Goal: Communication & Community: Answer question/provide support

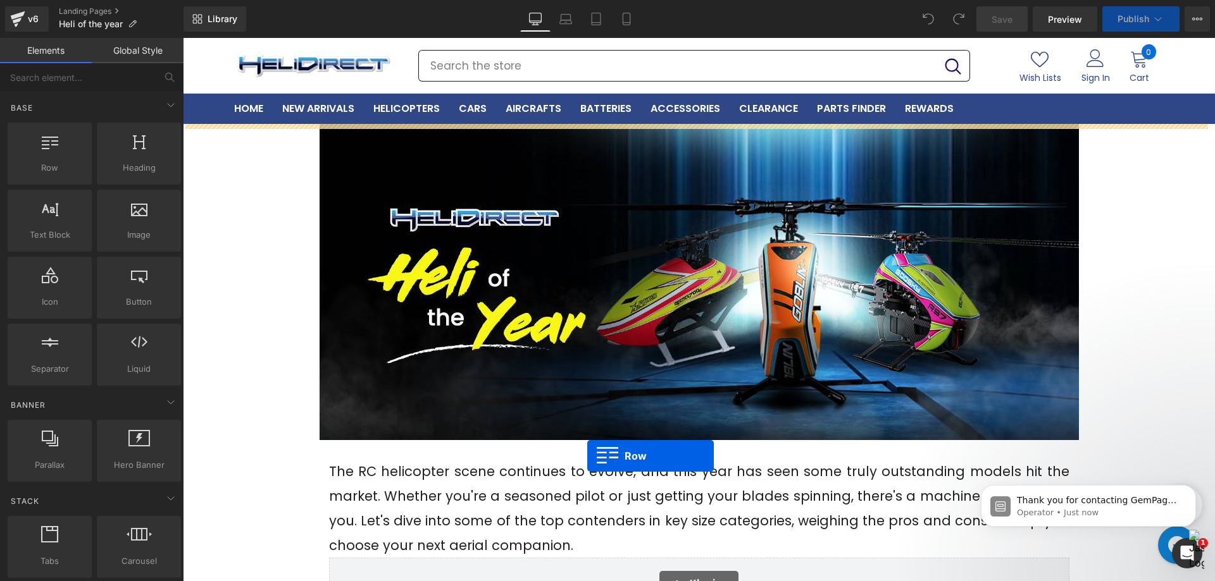
drag, startPoint x: 279, startPoint y: 297, endPoint x: 587, endPoint y: 456, distance: 346.6
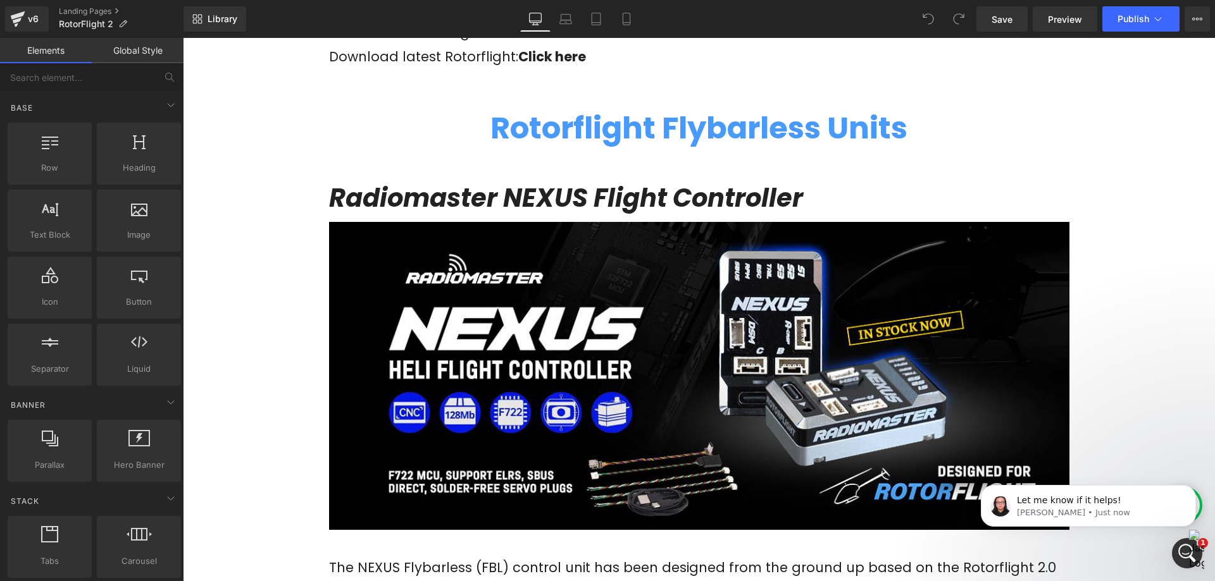
scroll to position [569, 0]
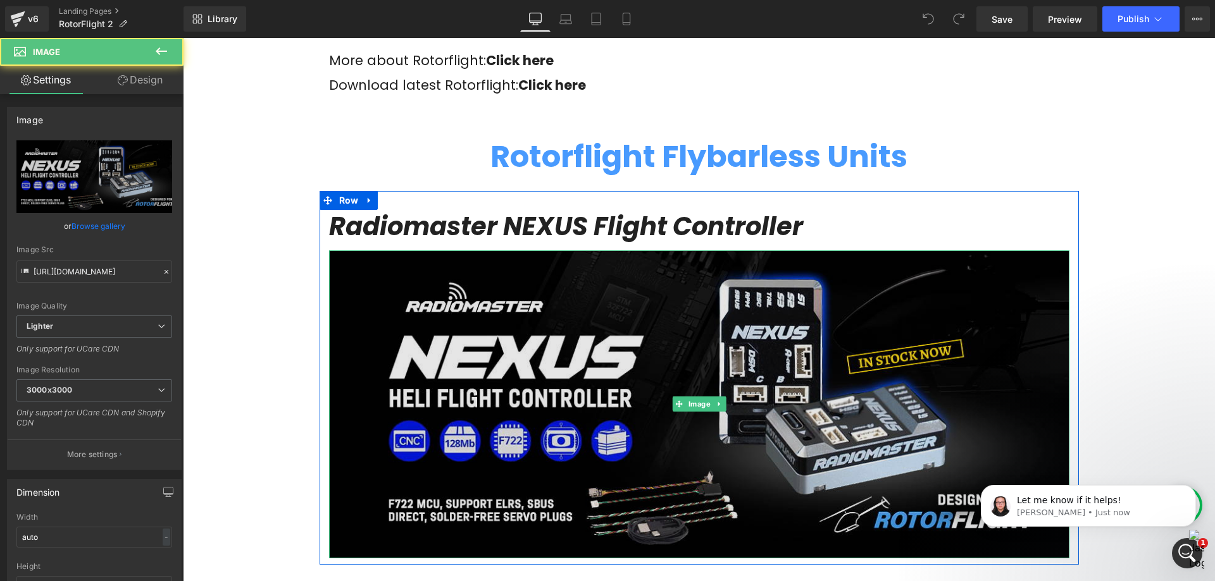
click at [590, 393] on img at bounding box center [699, 405] width 740 height 309
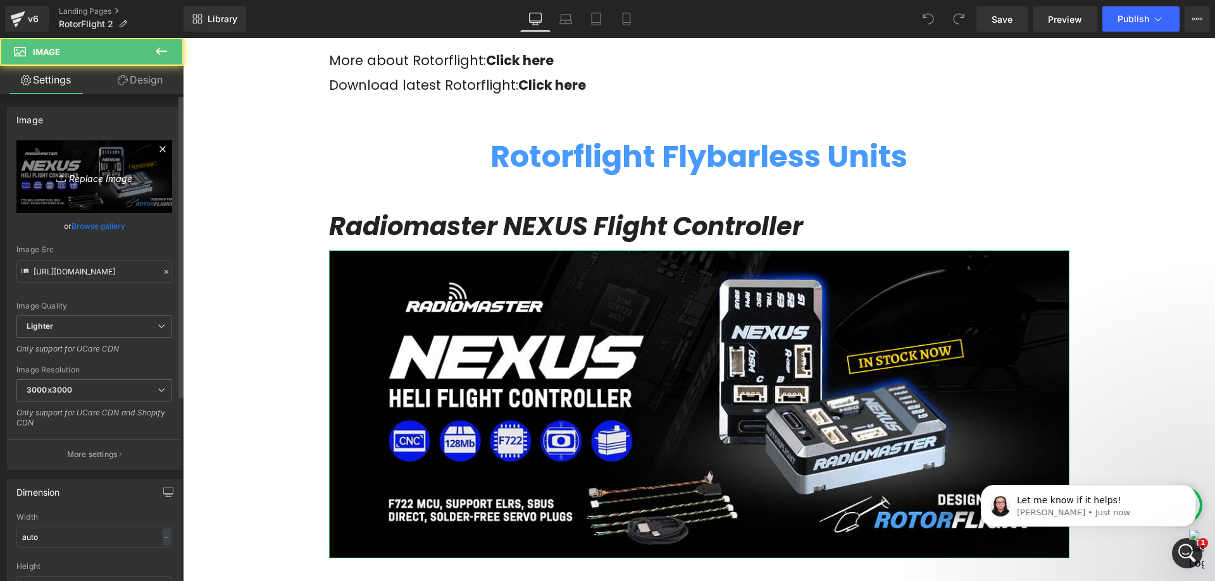
click at [109, 171] on icon "Replace Image" at bounding box center [94, 177] width 101 height 16
type input "C:\fakepath\Nexus X and XR- (Mau2)-1200x500.jpg"
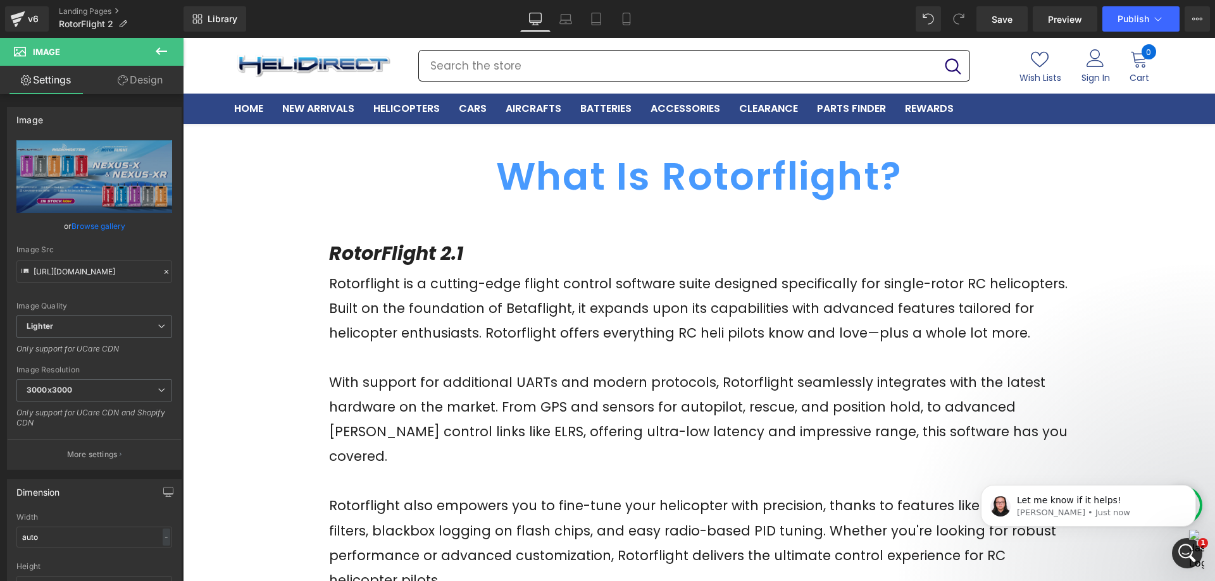
scroll to position [0, 0]
click at [163, 53] on icon at bounding box center [161, 51] width 15 height 15
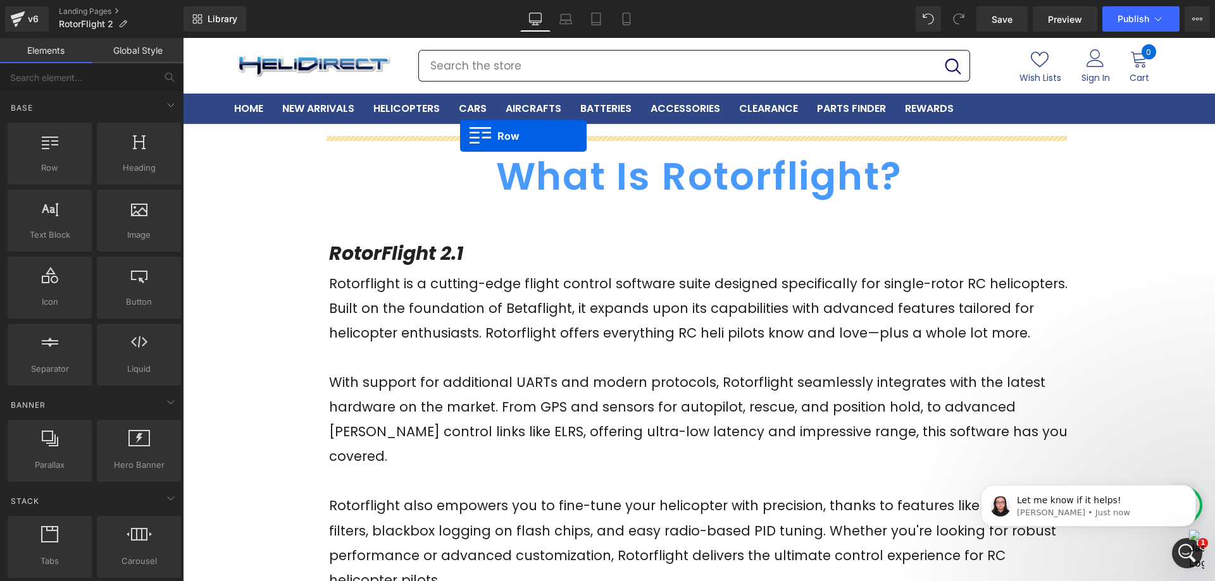
drag, startPoint x: 248, startPoint y: 202, endPoint x: 460, endPoint y: 136, distance: 222.1
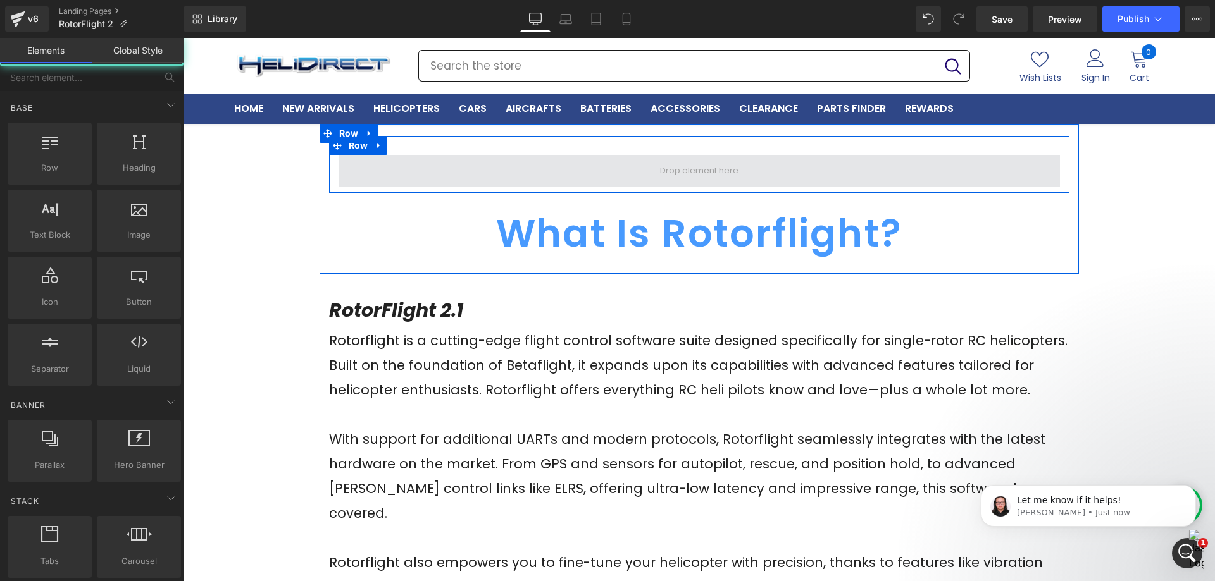
click at [712, 170] on span at bounding box center [698, 171] width 87 height 22
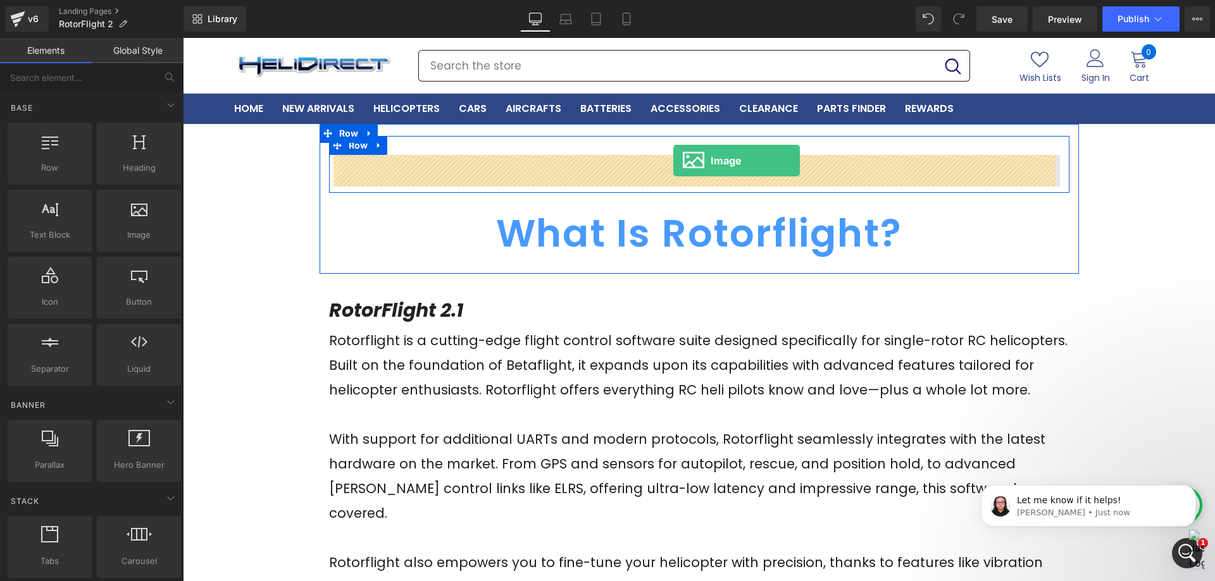
drag, startPoint x: 309, startPoint y: 268, endPoint x: 673, endPoint y: 161, distance: 380.0
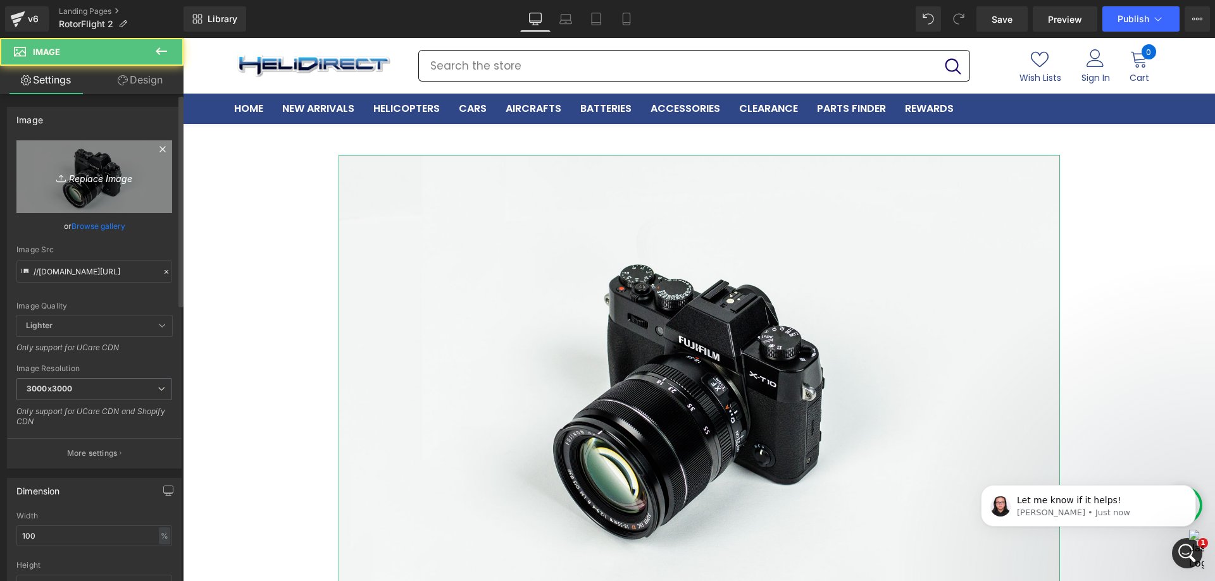
click at [102, 171] on icon "Replace Image" at bounding box center [94, 177] width 101 height 16
type input "C:\fakepath\rotorflight-docs-card.webp"
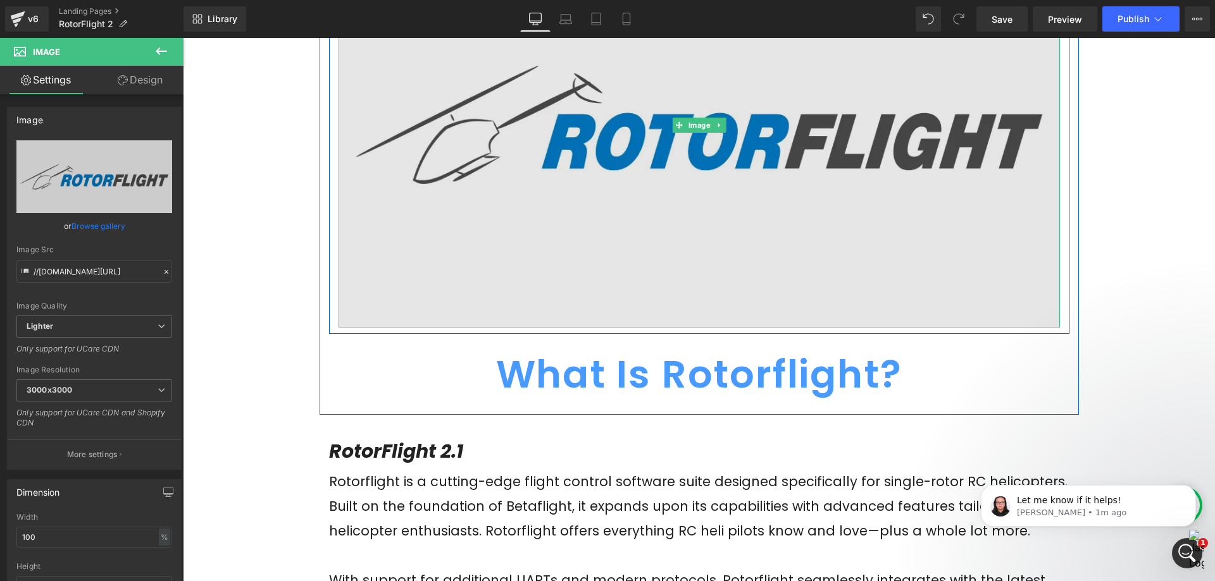
scroll to position [253, 0]
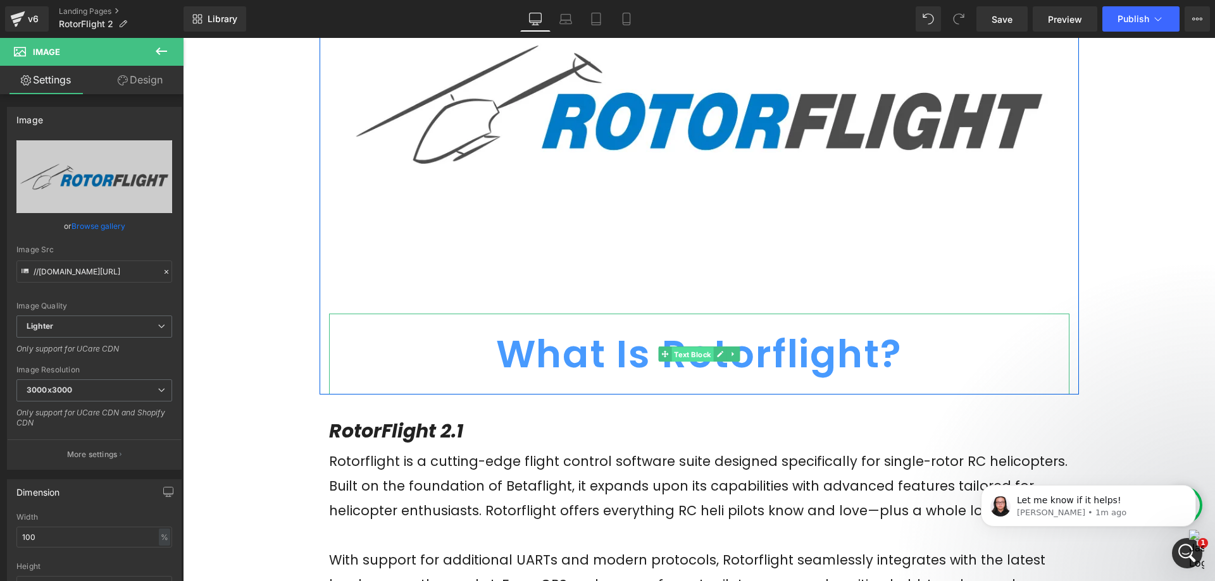
click at [685, 353] on span "Text Block" at bounding box center [692, 354] width 42 height 15
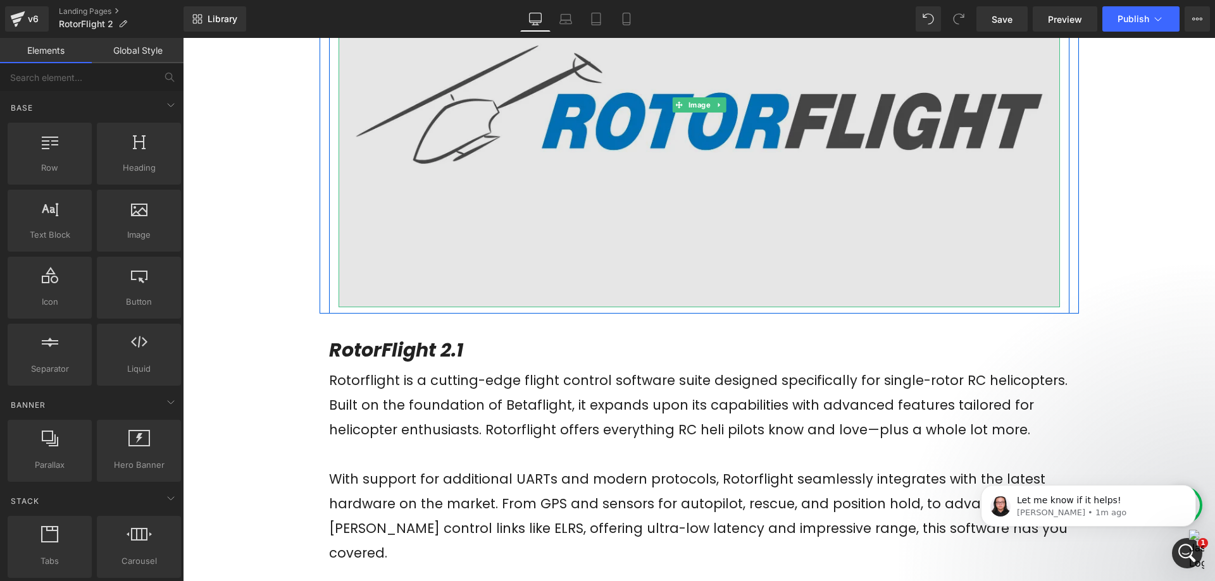
click at [584, 245] on img at bounding box center [698, 105] width 721 height 406
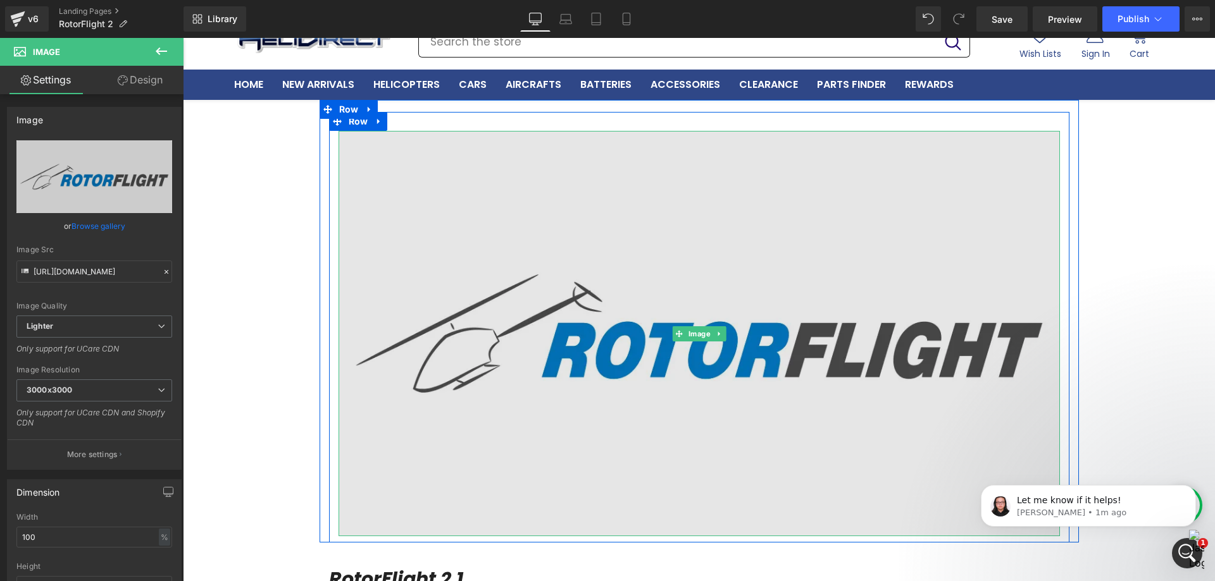
scroll to position [0, 0]
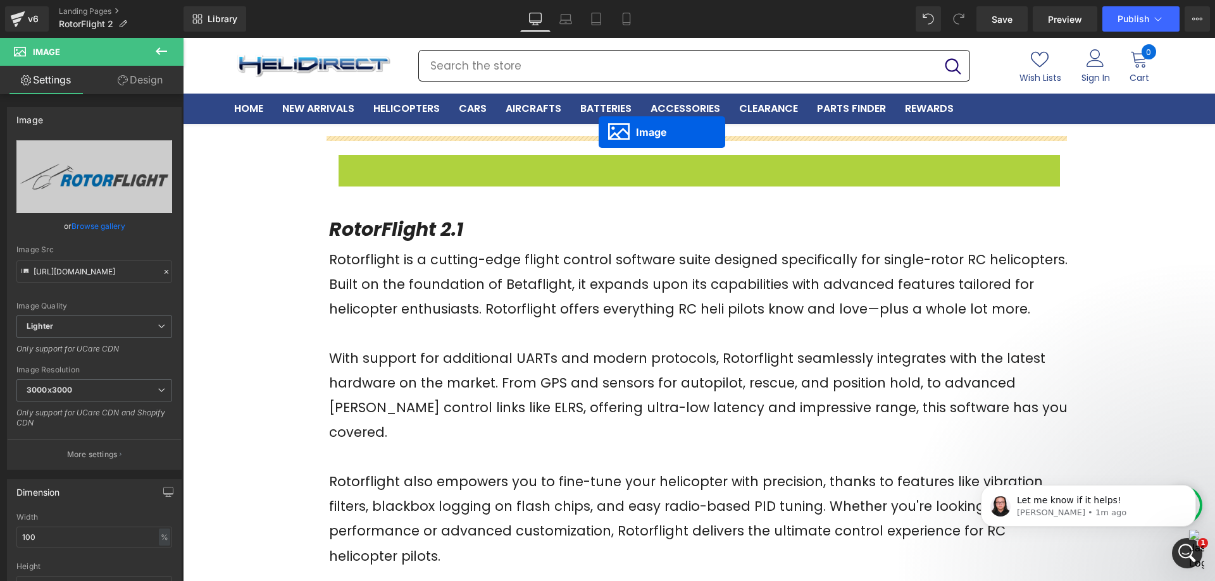
drag, startPoint x: 673, startPoint y: 358, endPoint x: 599, endPoint y: 132, distance: 237.9
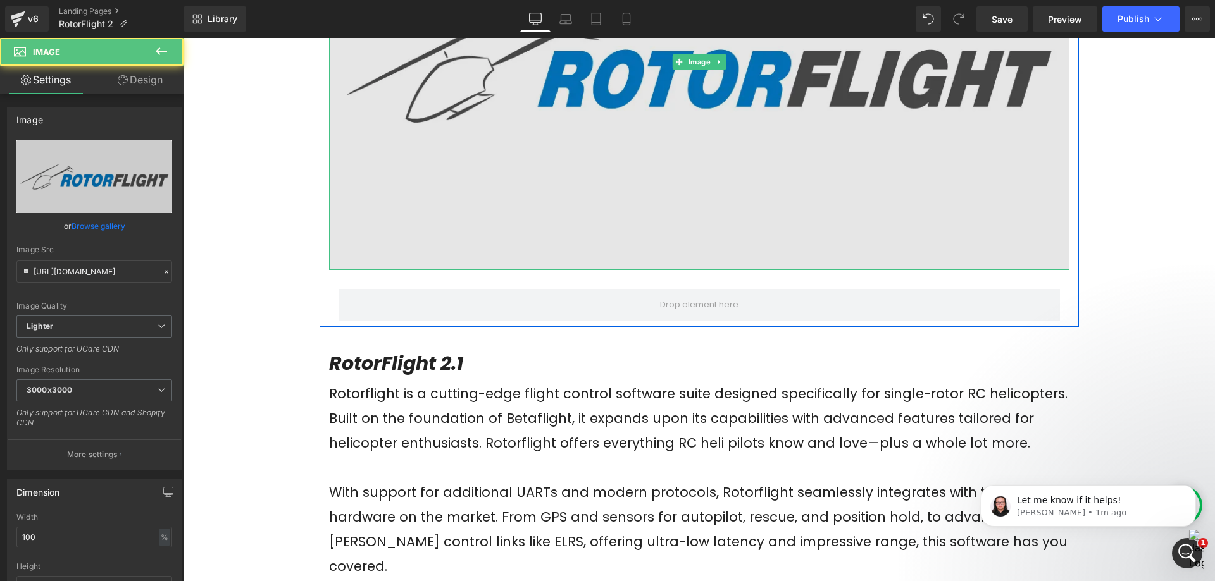
scroll to position [316, 0]
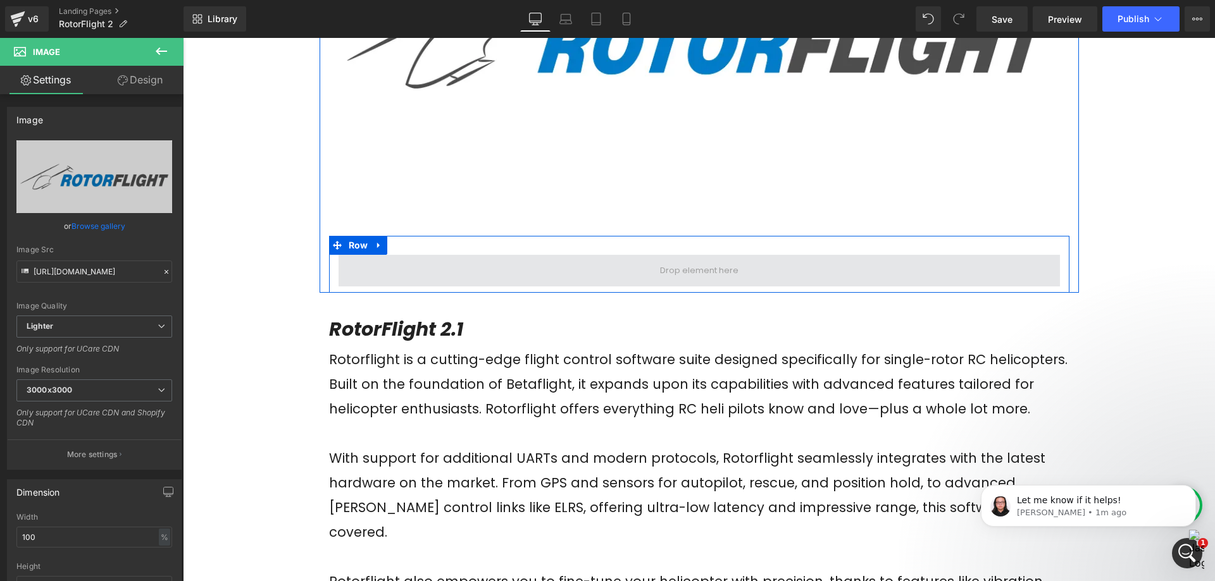
click at [709, 271] on span at bounding box center [698, 271] width 87 height 22
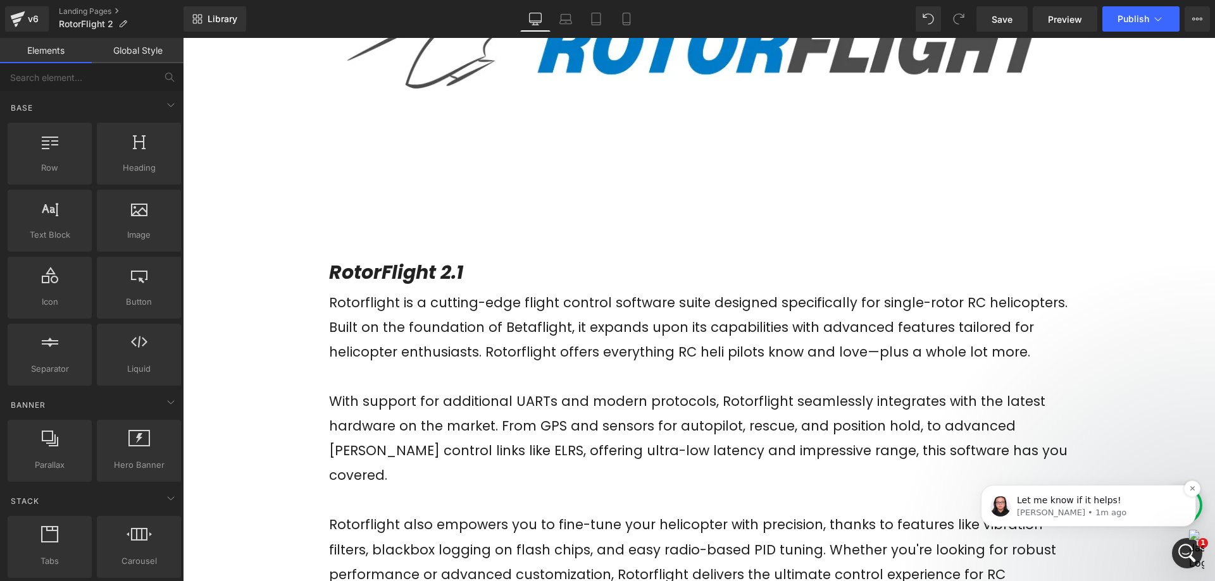
click at [1130, 510] on p "[PERSON_NAME] • 1m ago" at bounding box center [1098, 512] width 163 height 11
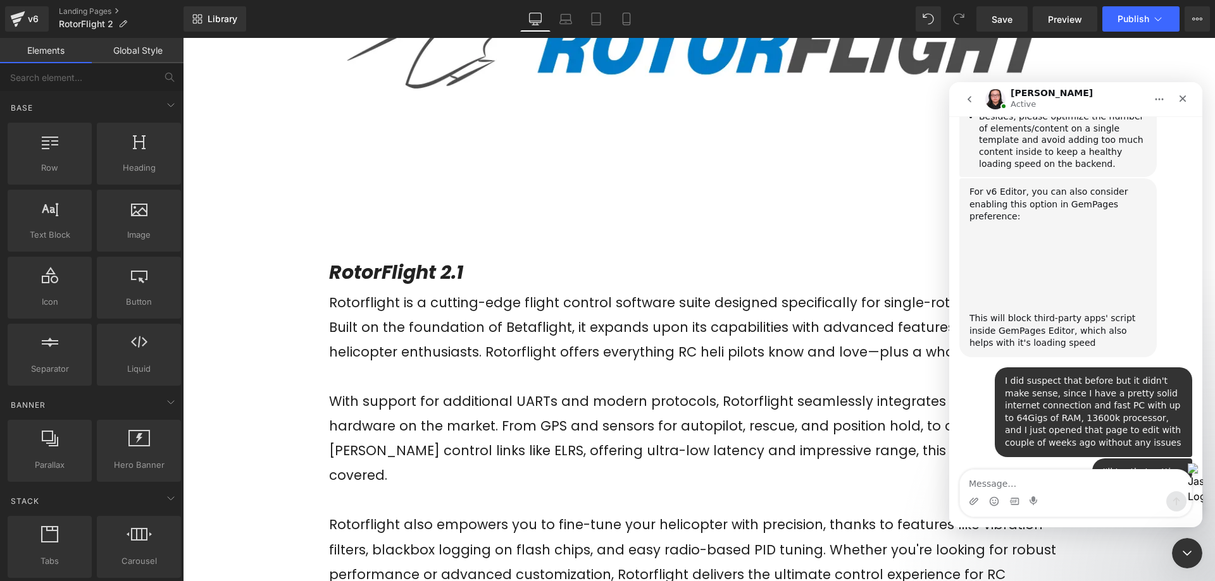
scroll to position [941, 0]
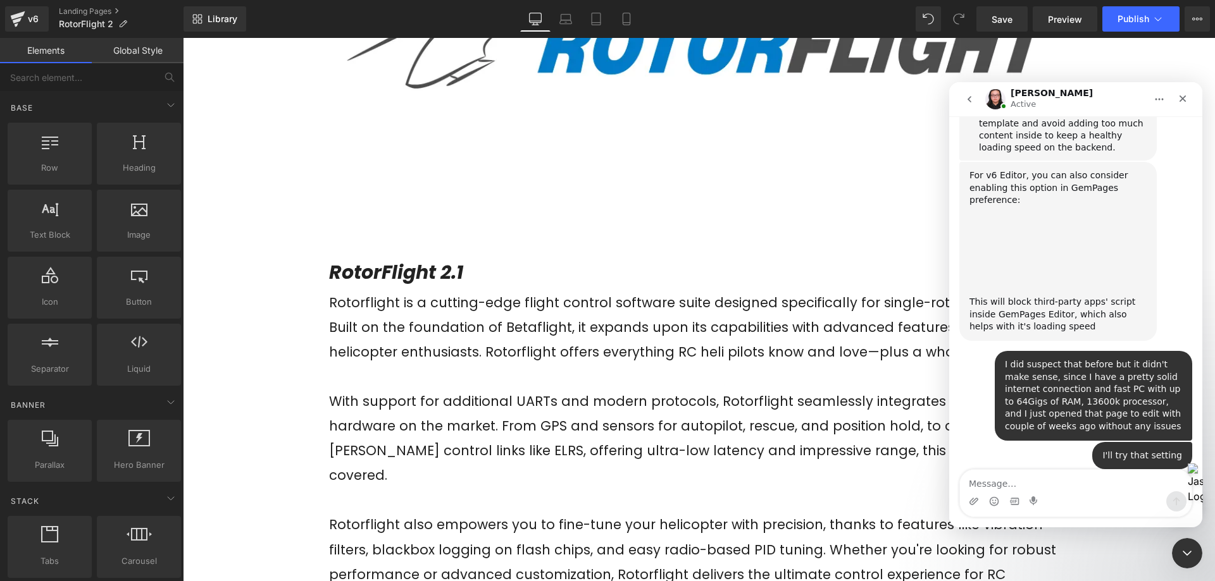
click at [1073, 490] on textarea "Message…" at bounding box center [1076, 481] width 232 height 22
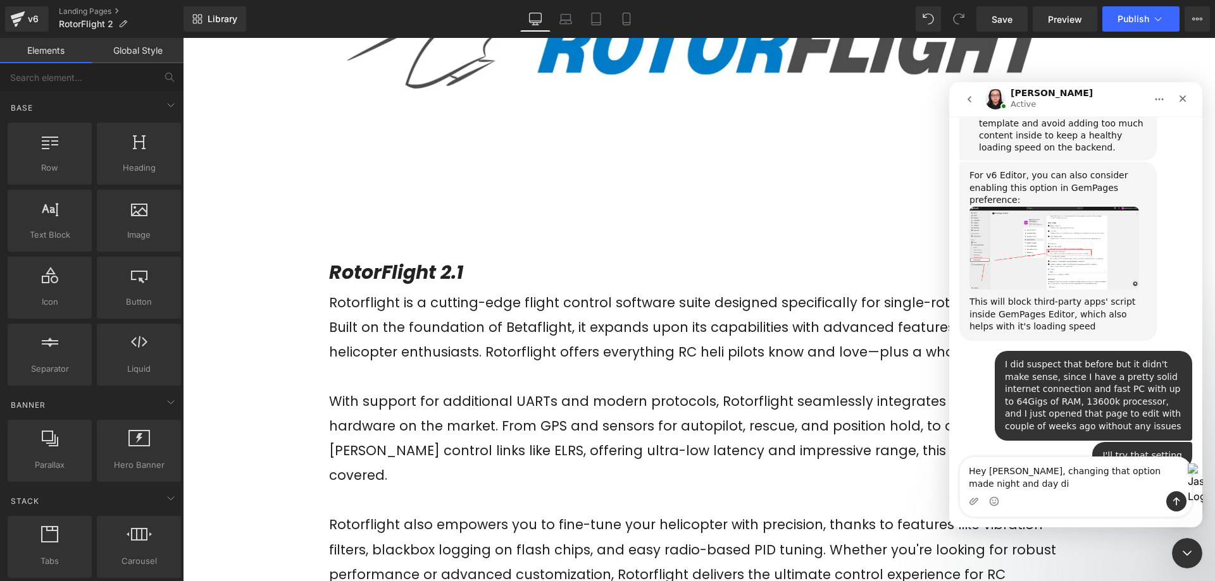
scroll to position [953, 0]
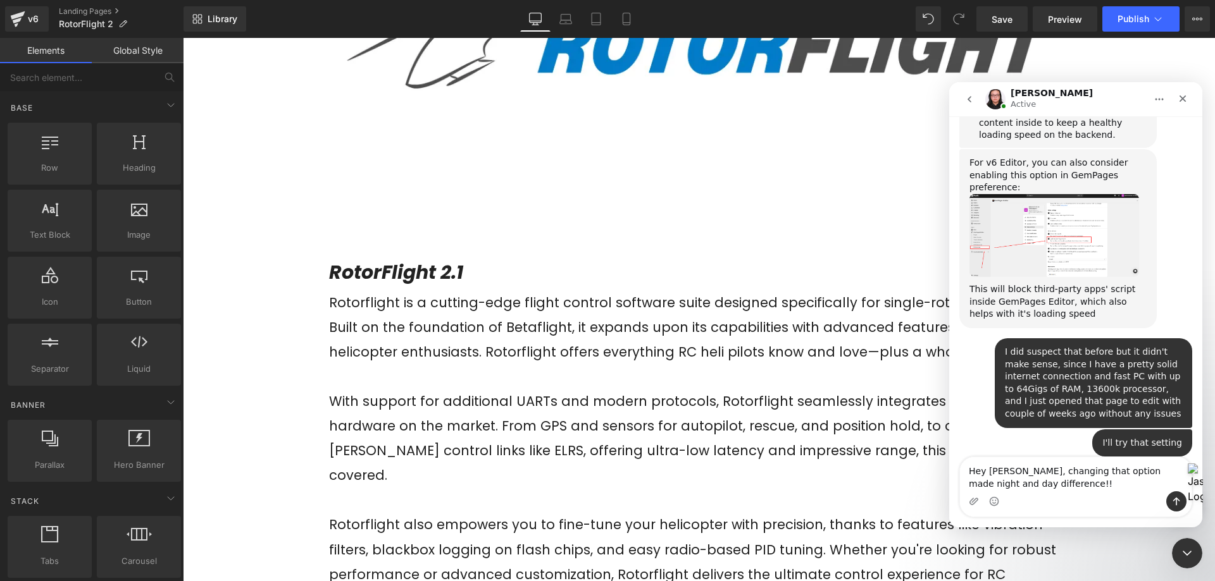
type textarea "Hey [PERSON_NAME], changing that option made night and day difference!!!"
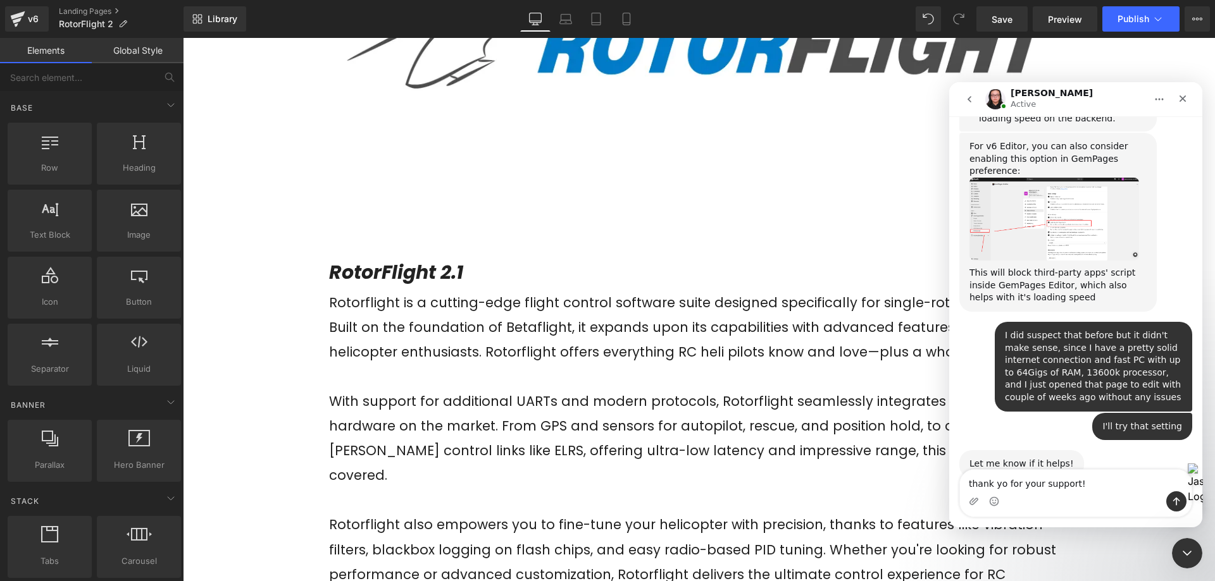
type textarea "thank you for your support!"
